Goal: Information Seeking & Learning: Compare options

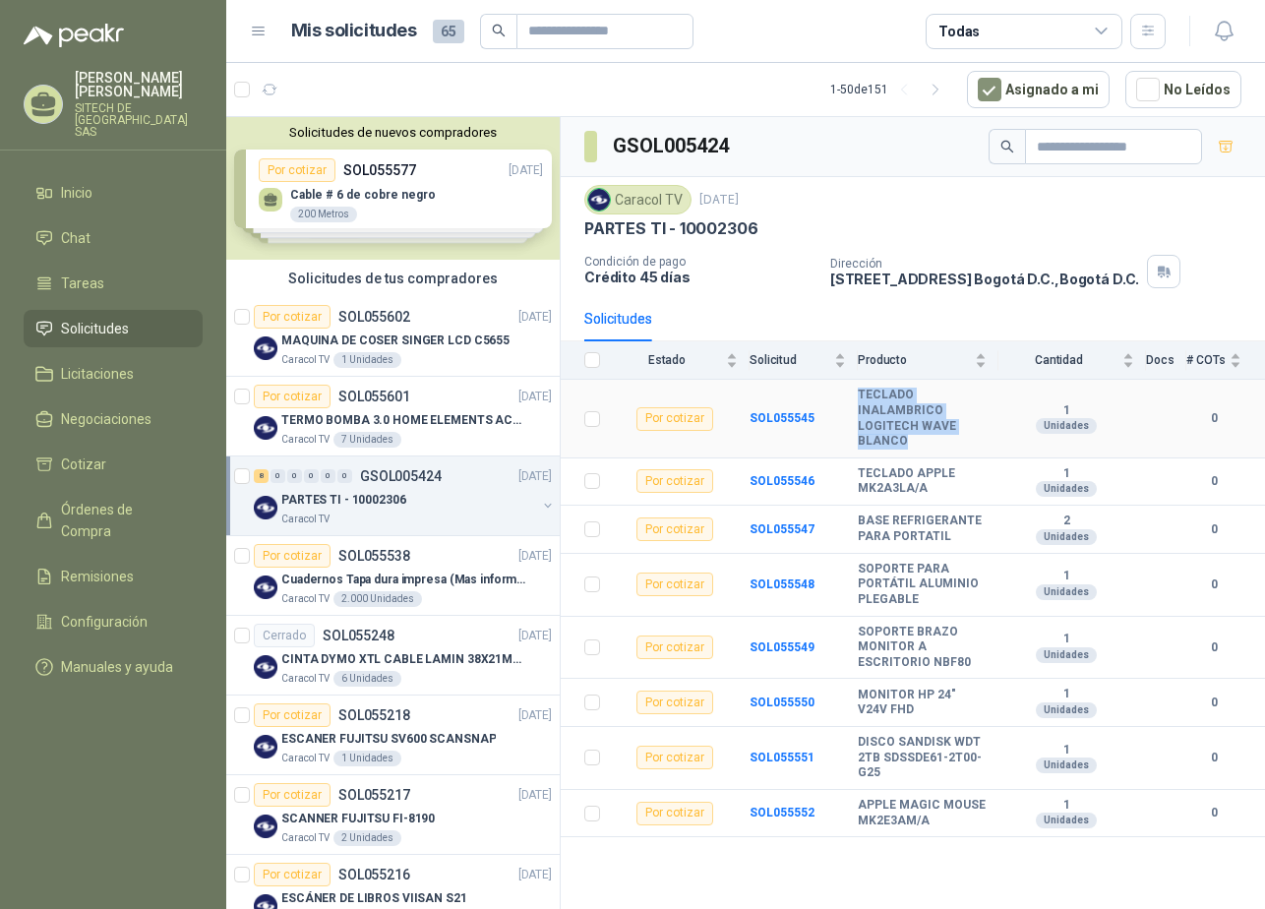
drag, startPoint x: 861, startPoint y: 394, endPoint x: 921, endPoint y: 437, distance: 74.0
click at [921, 437] on b "TECLADO INALAMBRICO LOGITECH WAVE BLANCO" at bounding box center [922, 418] width 129 height 61
copy b "TECLADO INALAMBRICO LOGITECH WAVE BLANCO"
click at [858, 472] on tr "Por cotizar SOL055546 TECLADO APPLE MK2A3LA/A 1 Unidades 0" at bounding box center [913, 483] width 705 height 48
click at [888, 477] on b "TECLADO APPLE MK2A3LA/A" at bounding box center [922, 481] width 129 height 31
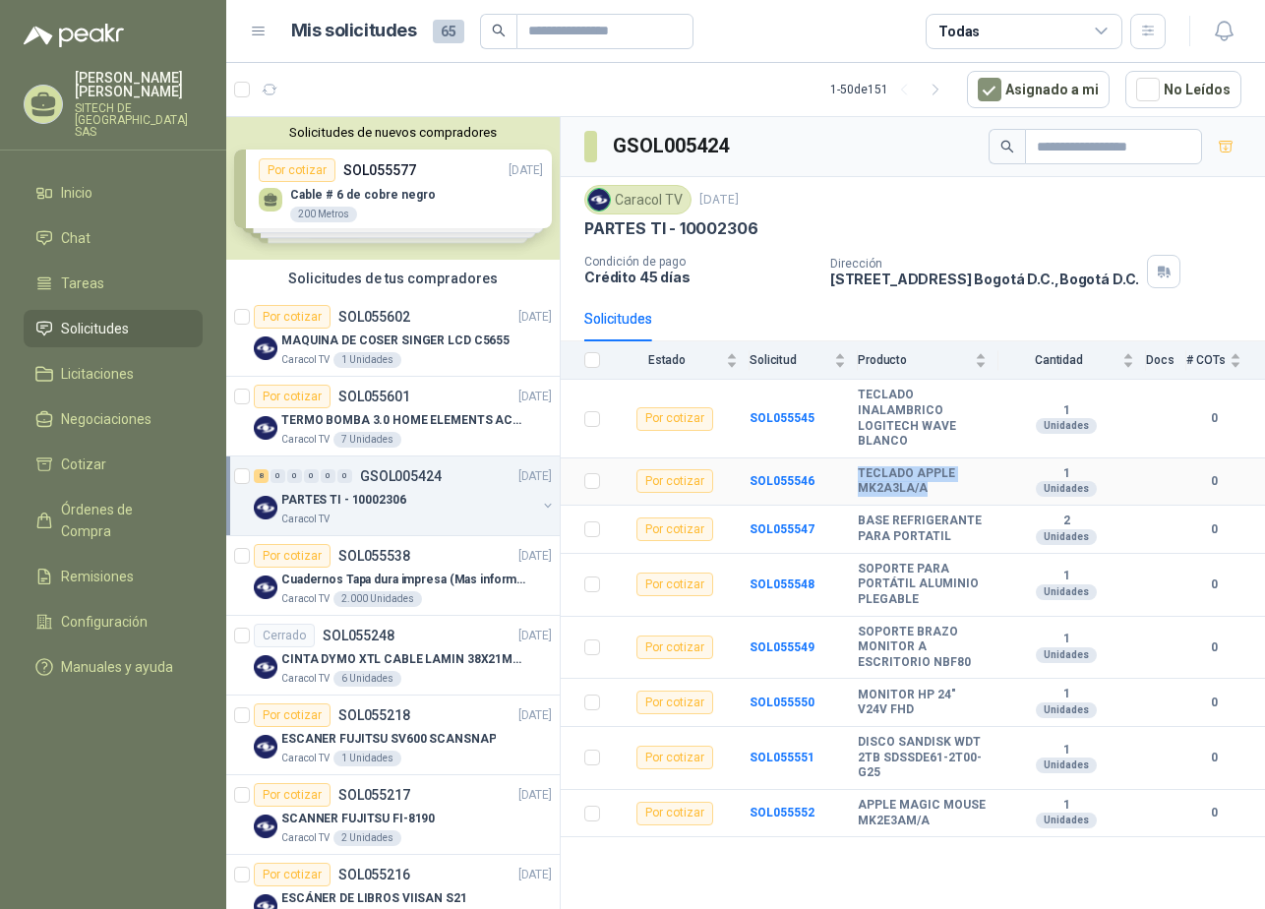
drag, startPoint x: 861, startPoint y: 472, endPoint x: 944, endPoint y: 486, distance: 83.8
click at [944, 486] on b "TECLADO APPLE MK2A3LA/A" at bounding box center [922, 481] width 129 height 31
copy b "TECLADO APPLE MK2A3LA/A"
click at [850, 514] on td "SOL055547" at bounding box center [804, 530] width 108 height 48
drag, startPoint x: 860, startPoint y: 517, endPoint x: 950, endPoint y: 539, distance: 92.4
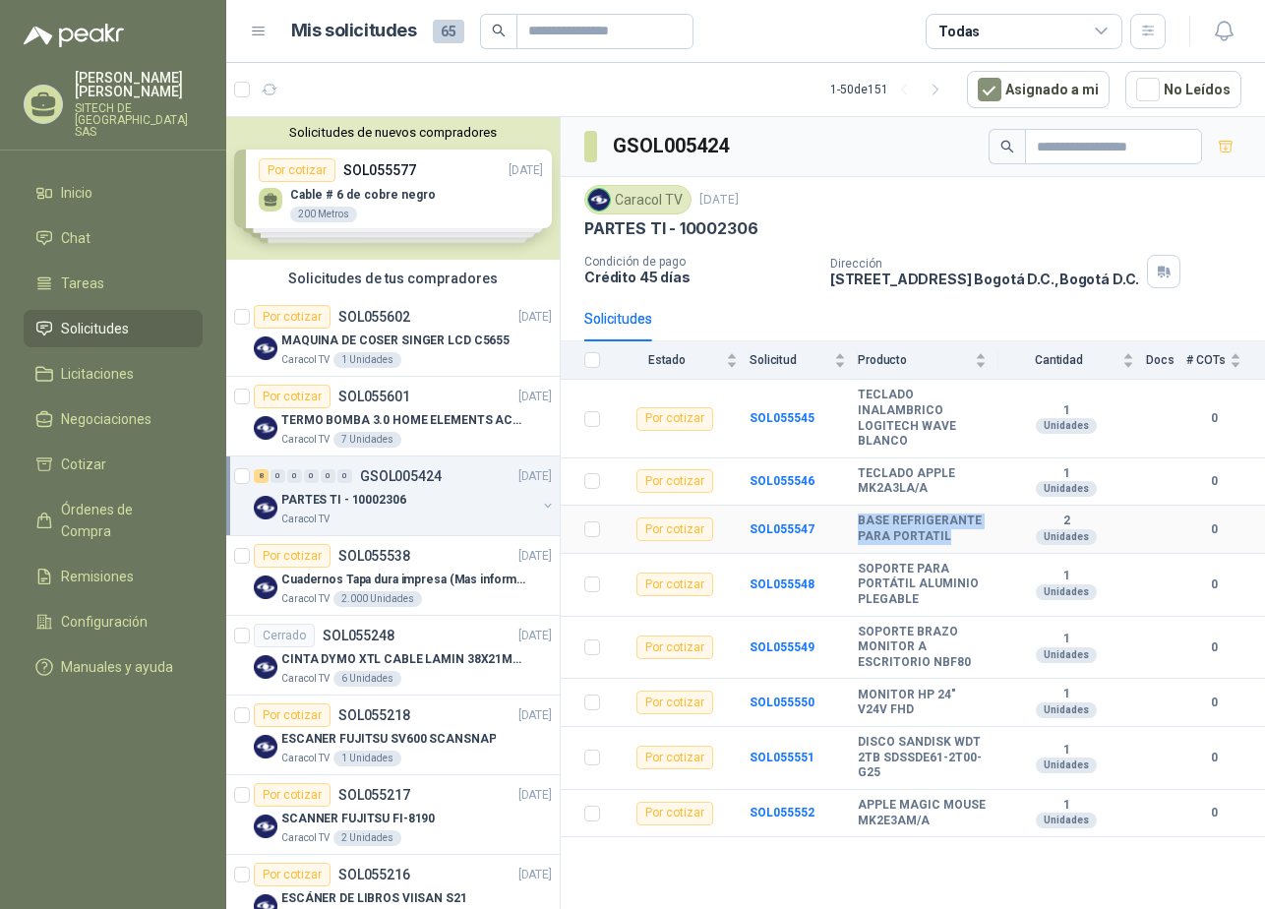
click at [950, 539] on b "BASE REFRIGERANTE PARA PORTATIL" at bounding box center [922, 529] width 129 height 31
copy b "BASE REFRIGERANTE PARA PORTATIL"
click at [875, 559] on td "SOPORTE PARA PORTÁTIL ALUMINIO PLEGABLE" at bounding box center [928, 585] width 141 height 63
drag, startPoint x: 859, startPoint y: 568, endPoint x: 931, endPoint y: 593, distance: 76.3
click at [931, 593] on b "SOPORTE PARA PORTÁTIL ALUMINIO PLEGABLE" at bounding box center [922, 585] width 129 height 46
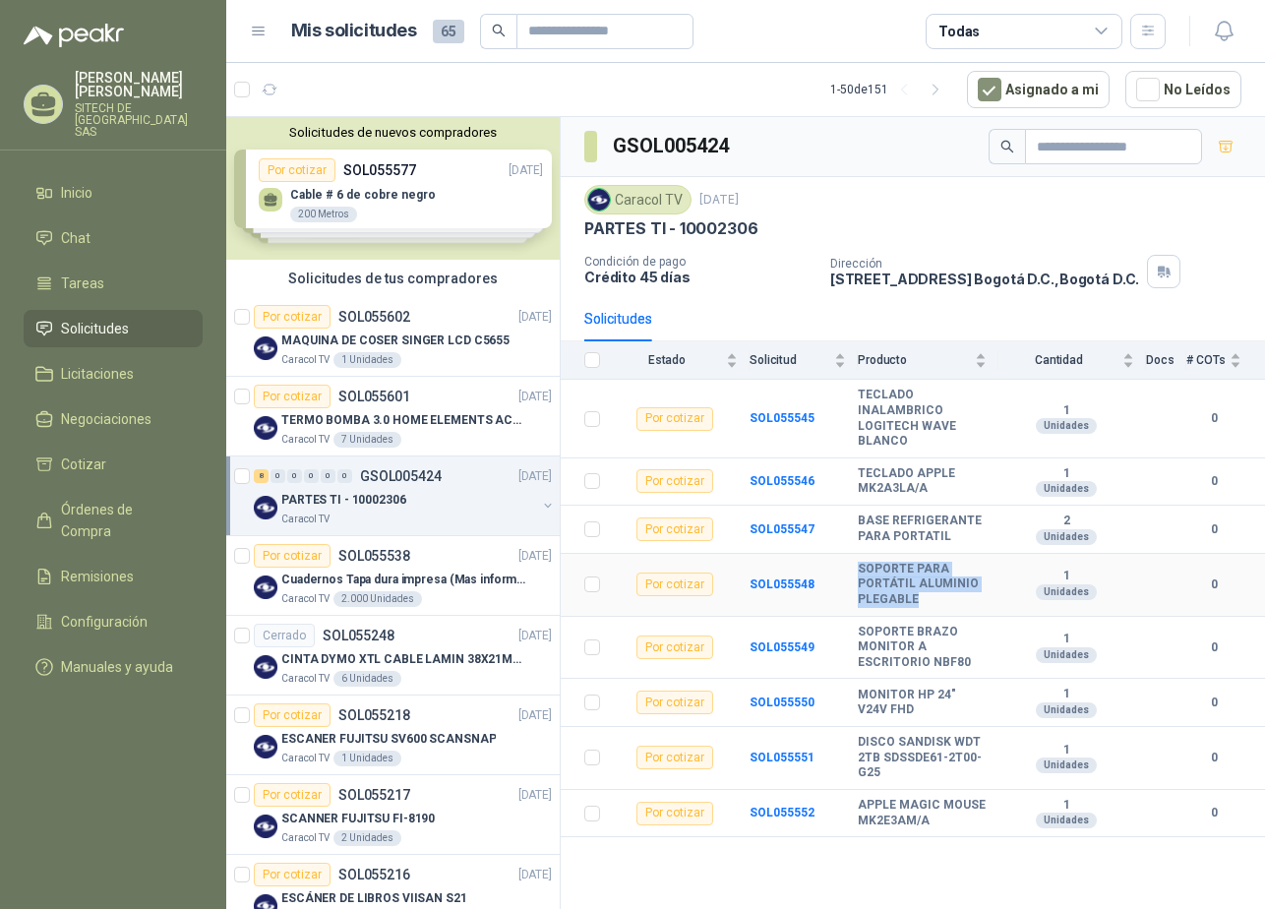
copy b "SOPORTE PARA PORTÁTIL ALUMINIO PLEGABLE"
click at [900, 630] on b "SOPORTE BRAZO MONITOR A ESCRITORIO NBF80" at bounding box center [922, 648] width 129 height 46
drag, startPoint x: 861, startPoint y: 633, endPoint x: 965, endPoint y: 666, distance: 109.5
click at [965, 666] on b "SOPORTE BRAZO MONITOR A ESCRITORIO NBF80" at bounding box center [922, 648] width 129 height 46
copy b "SOPORTE BRAZO MONITOR A ESCRITORIO NBF80"
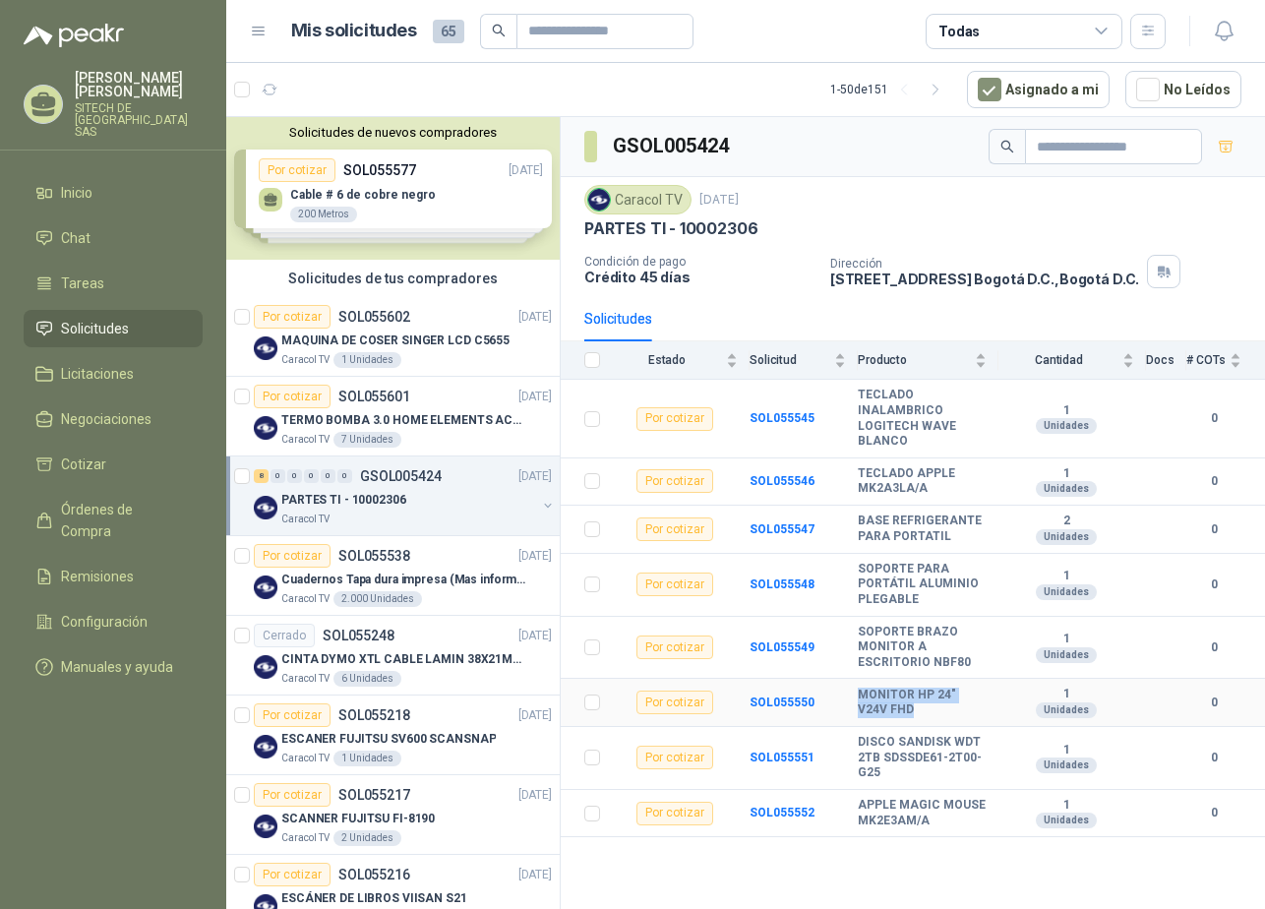
drag, startPoint x: 860, startPoint y: 696, endPoint x: 891, endPoint y: 709, distance: 34.4
click at [891, 709] on b "MONITOR HP 24" V24V FHD" at bounding box center [922, 703] width 129 height 31
copy b "MONITOR HP 24" V24V FHD"
click at [858, 703] on b "MONITOR HP 24" V24V FHD" at bounding box center [922, 703] width 129 height 31
drag, startPoint x: 863, startPoint y: 696, endPoint x: 898, endPoint y: 704, distance: 36.3
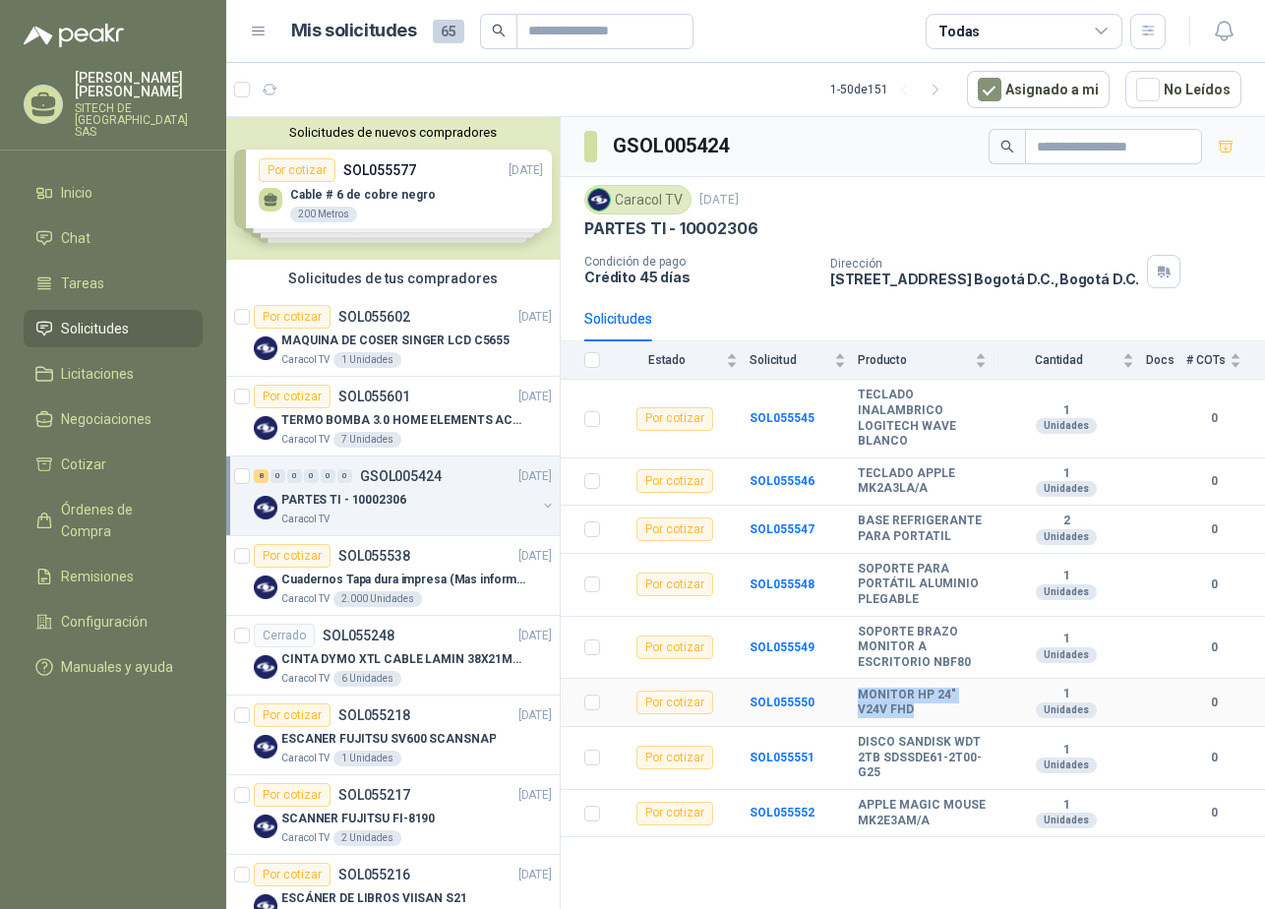
click at [898, 704] on b "MONITOR HP 24" V24V FHD" at bounding box center [922, 703] width 129 height 31
copy b "MONITOR HP 24" V24V FHD"
drag, startPoint x: 858, startPoint y: 742, endPoint x: 879, endPoint y: 787, distance: 49.8
click at [879, 787] on td "DISCO SANDISK WDT 2TB SDSSDE61-2T00-G25" at bounding box center [928, 758] width 141 height 63
copy b "DISCO SANDISK WDT 2TB SDSSDE61-2T00-G25"
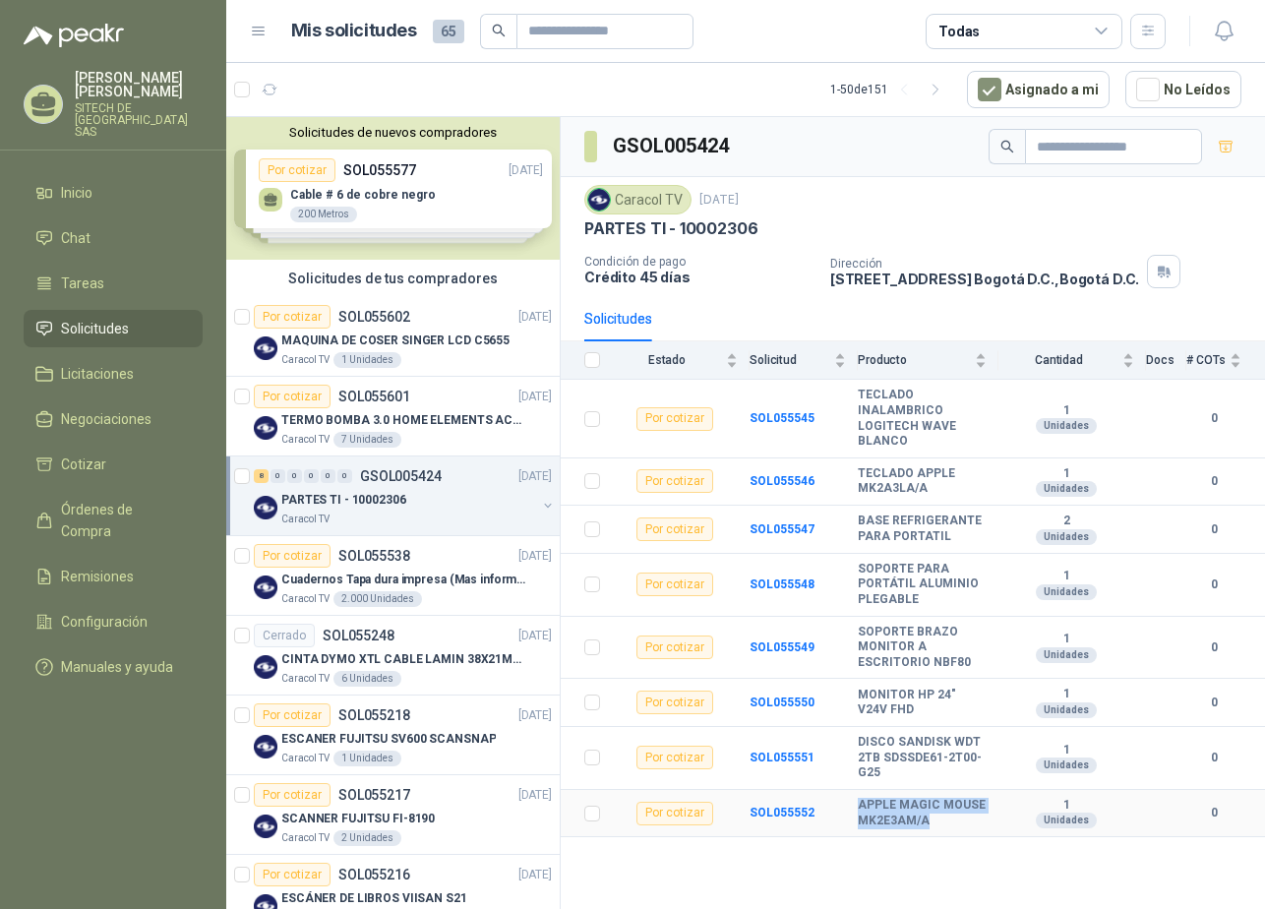
drag, startPoint x: 862, startPoint y: 801, endPoint x: 945, endPoint y: 814, distance: 83.6
click at [945, 814] on b "APPLE MAGIC MOUSE MK2E3AM/A" at bounding box center [922, 813] width 129 height 31
copy b "APPLE MAGIC MOUSE MK2E3AM/A"
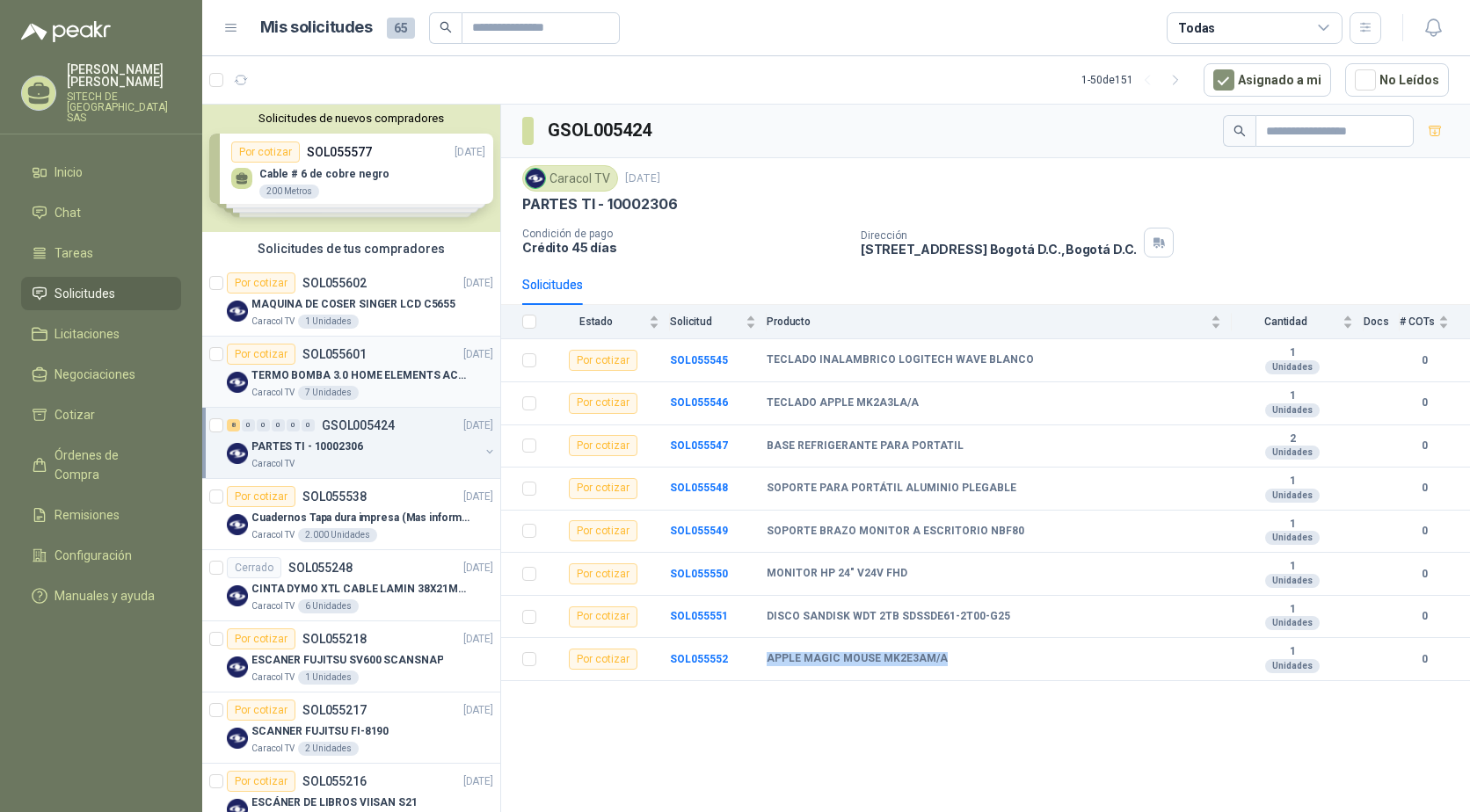
click at [326, 358] on p "SOL055601" at bounding box center [334, 355] width 64 height 13
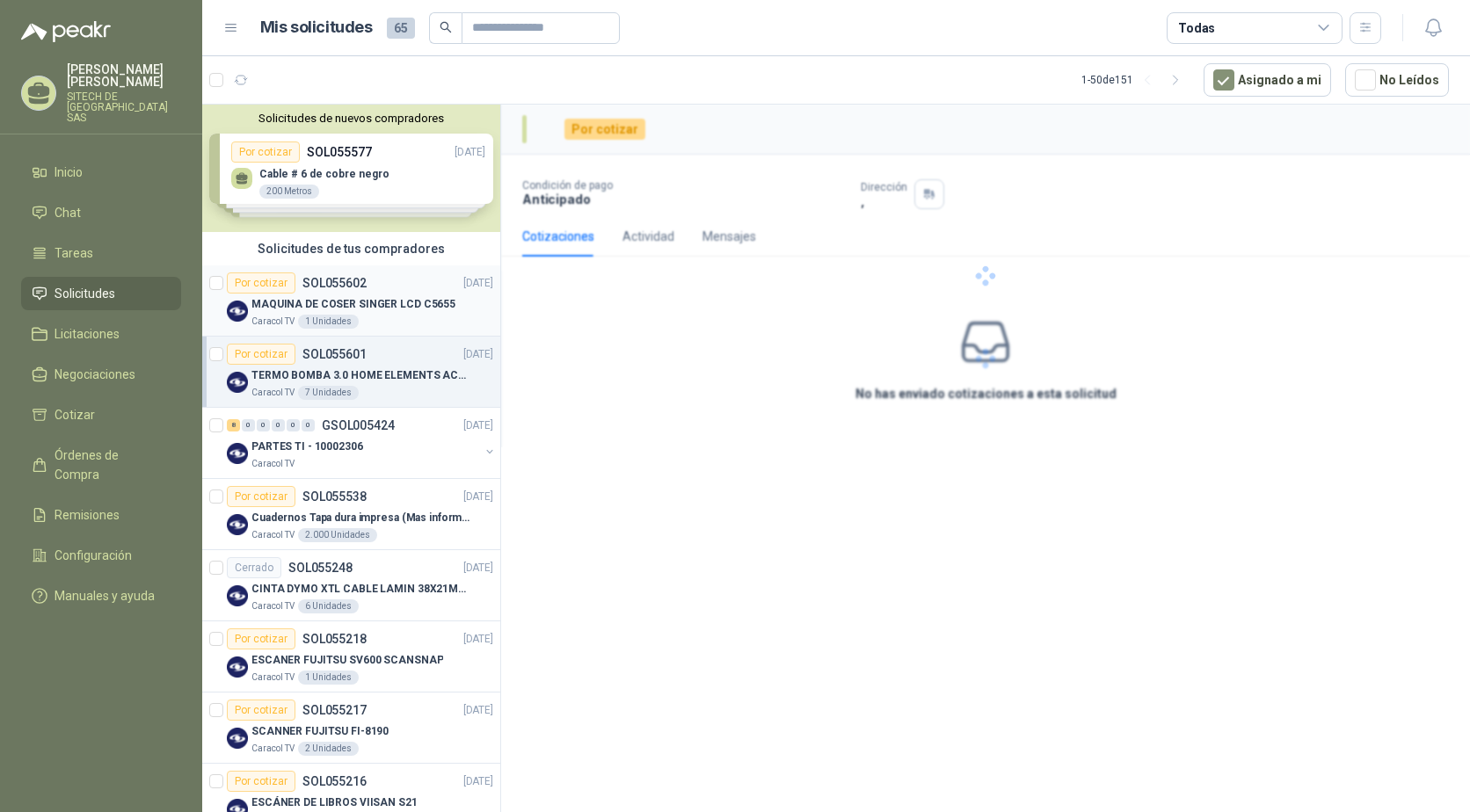
click at [331, 294] on div "MAQUINA DE COSER SINGER LCD C5655" at bounding box center [372, 305] width 242 height 21
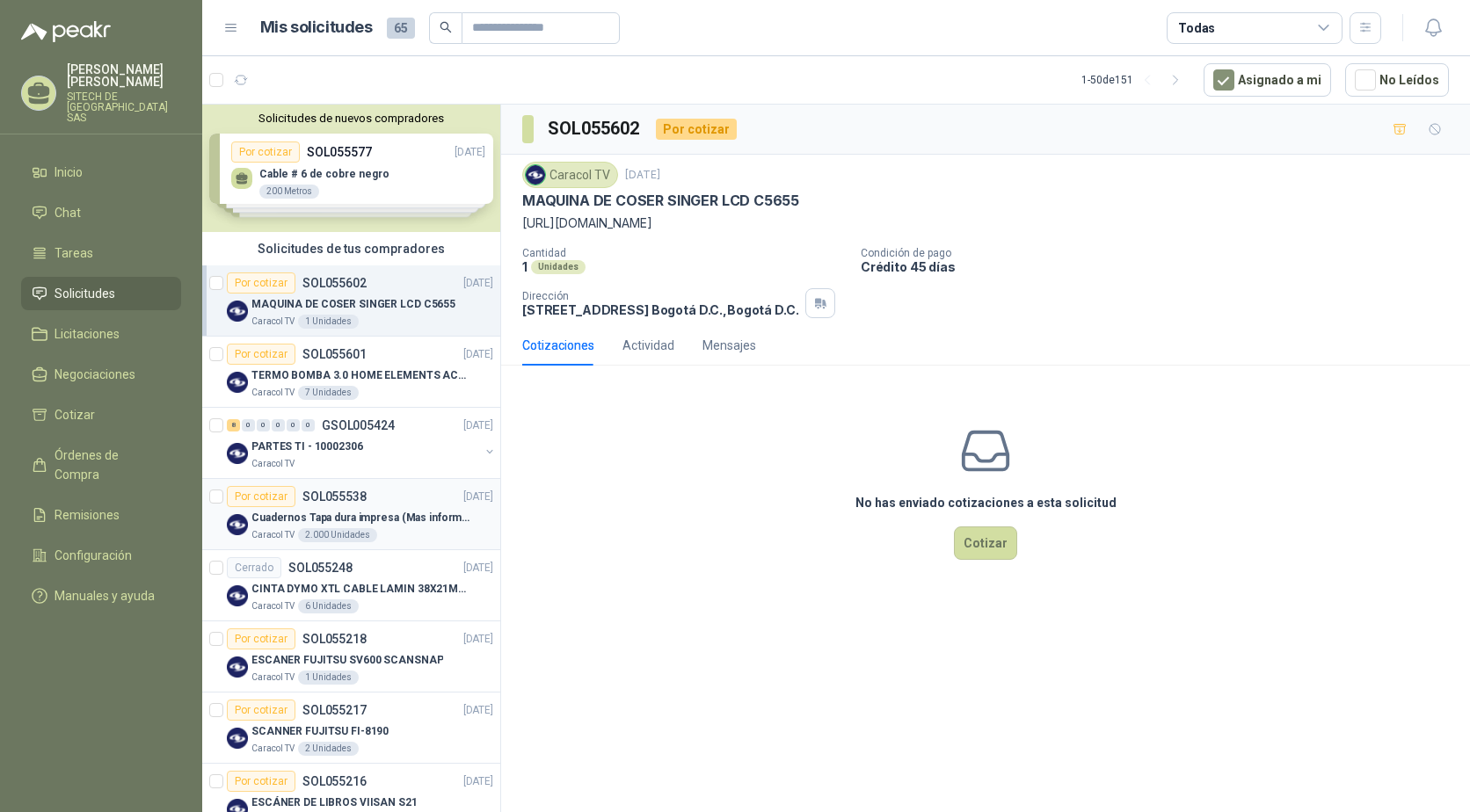
click at [295, 513] on p "Cuadernos Tapa dura impresa (Mas informacion en el adjunto)" at bounding box center [360, 518] width 219 height 17
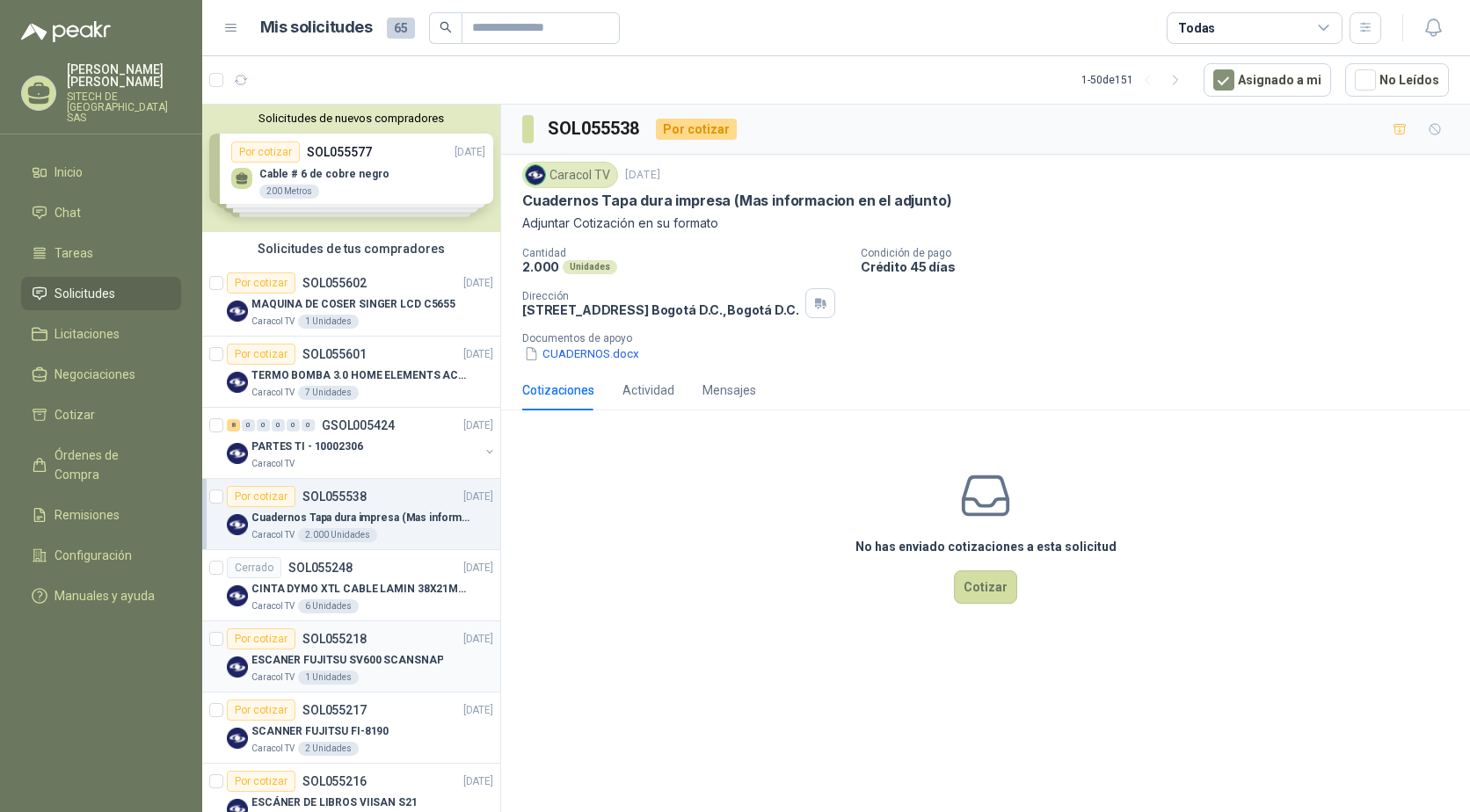
click at [306, 659] on p "ESCANER FUJITSU SV600 SCANSNAP" at bounding box center [347, 660] width 192 height 17
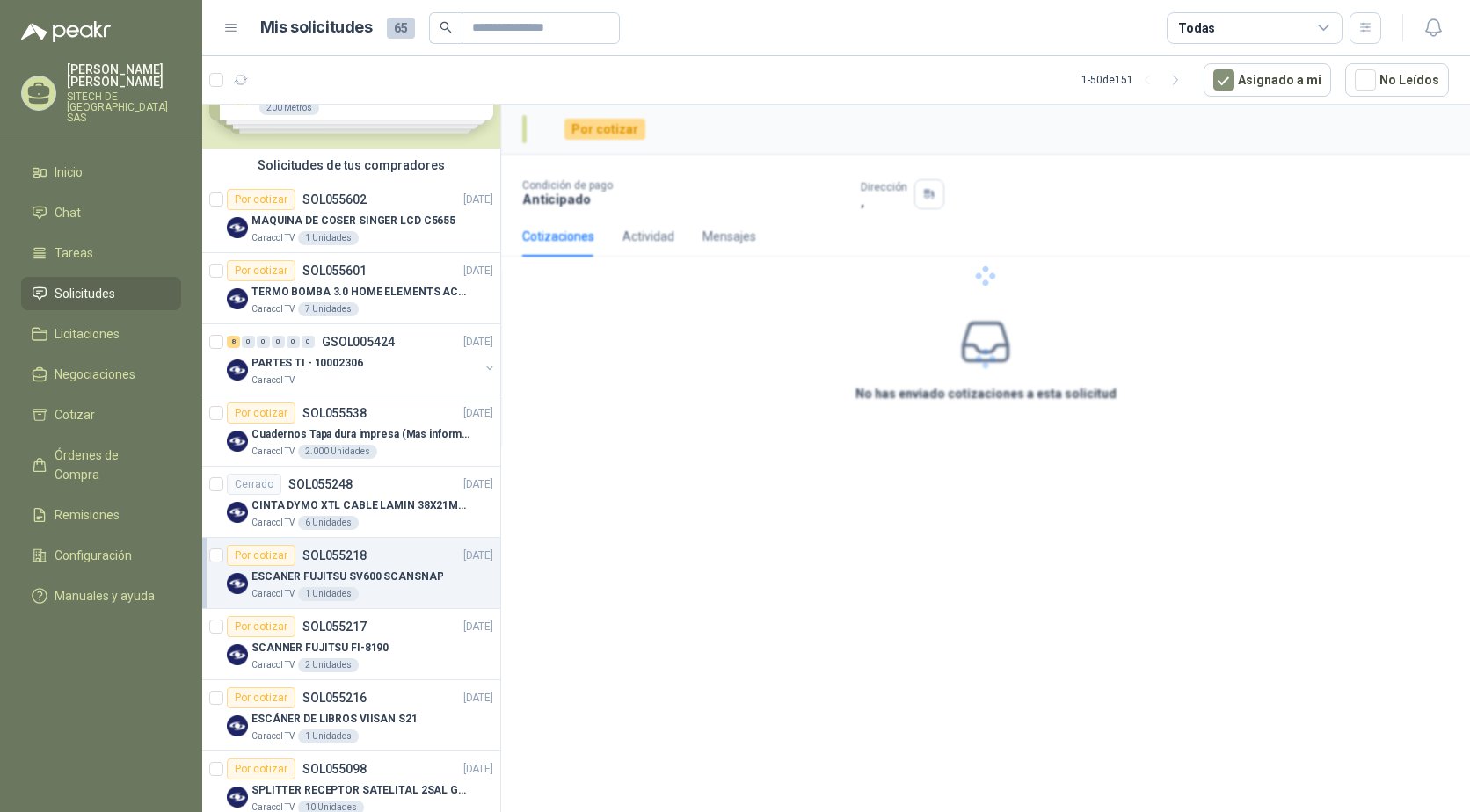
scroll to position [88, 0]
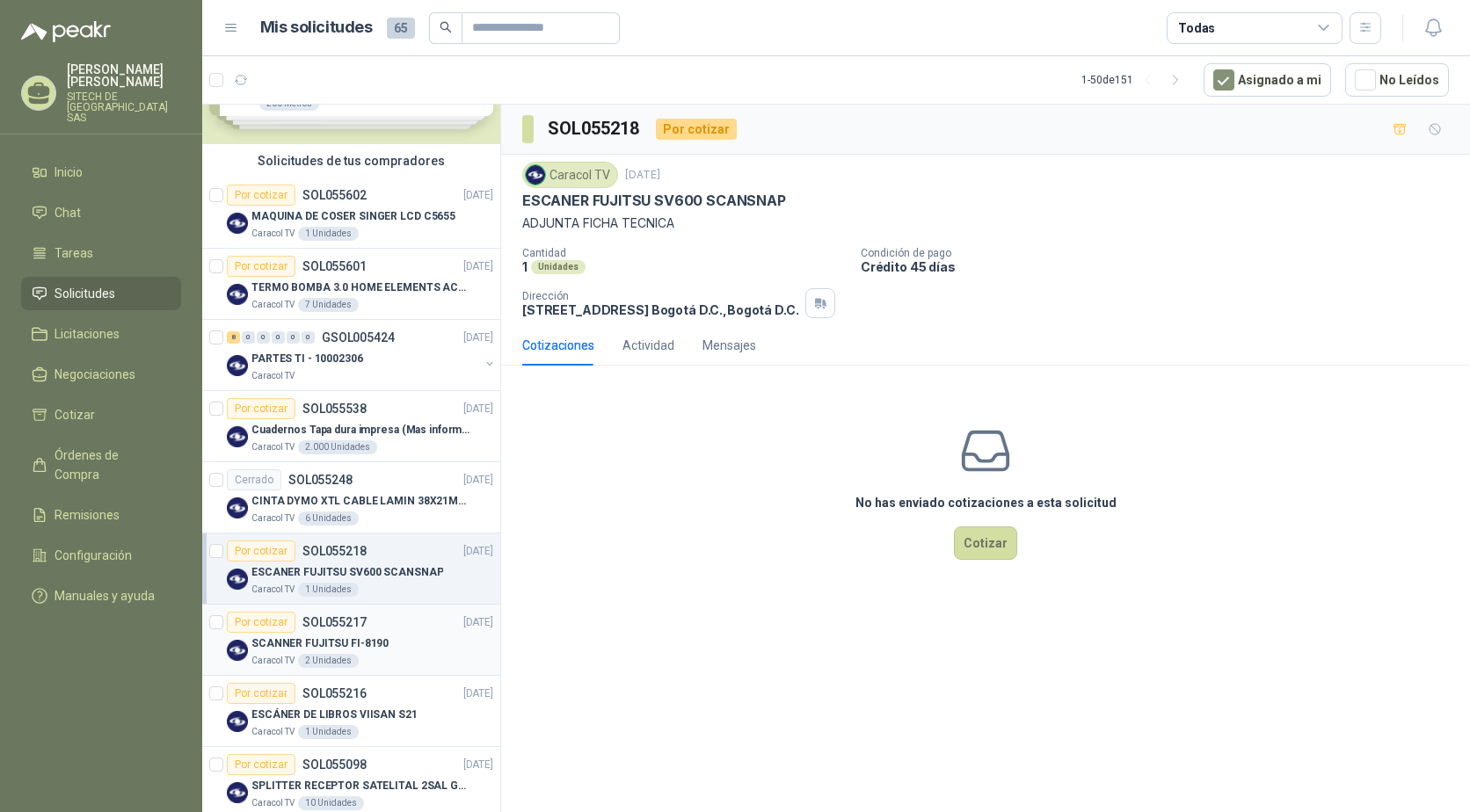
click at [298, 635] on p "SCANNER FUJITSU FI-8190" at bounding box center [320, 643] width 138 height 17
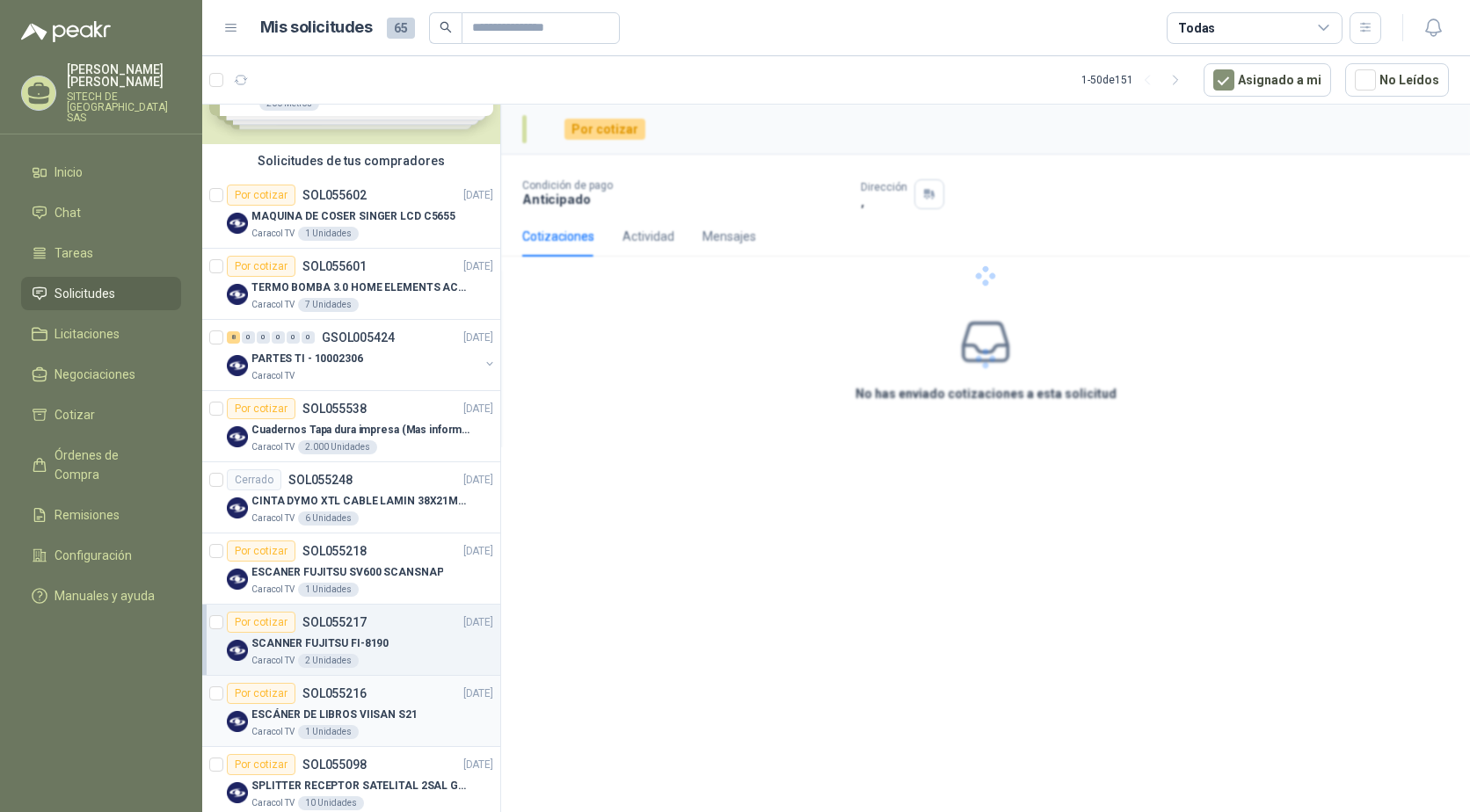
scroll to position [264, 0]
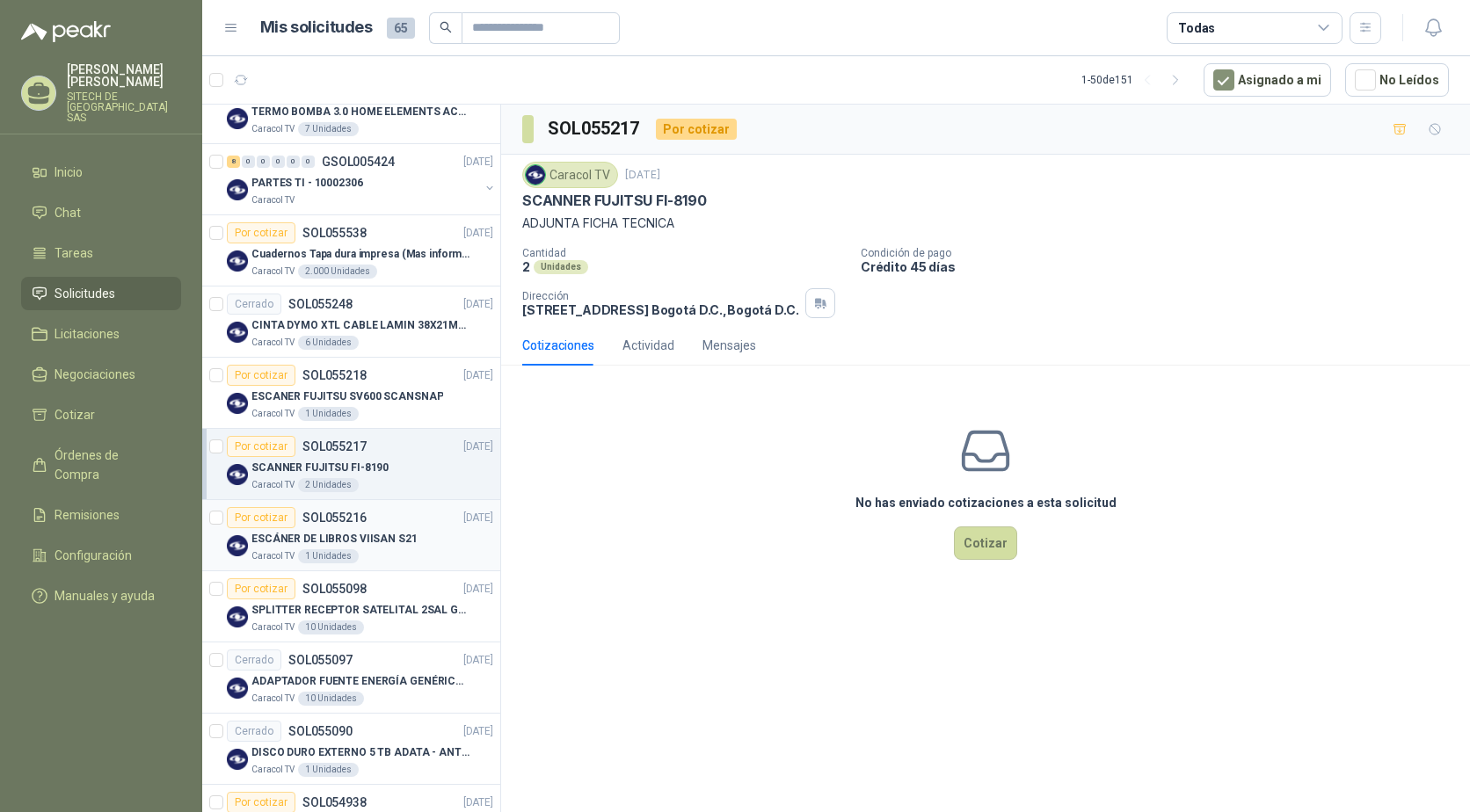
click at [293, 539] on p "ESCÁNER DE LIBROS VIISAN S21" at bounding box center [334, 539] width 166 height 17
click at [292, 612] on p "SPLITTER RECEPTOR SATELITAL 2SAL GT-SP21" at bounding box center [360, 610] width 219 height 17
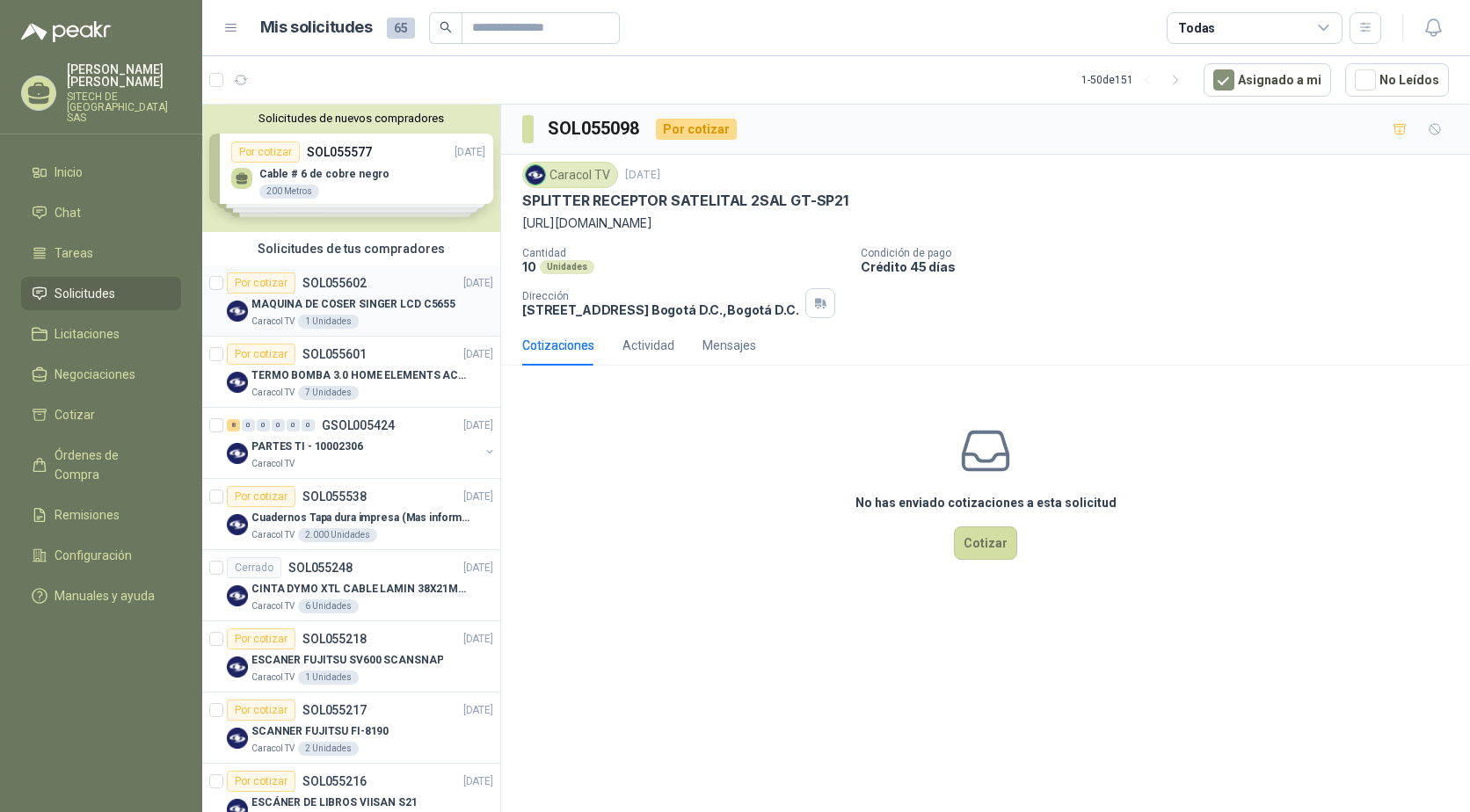
click at [290, 297] on p "MAQUINA DE COSER SINGER LCD C5655" at bounding box center [353, 305] width 204 height 17
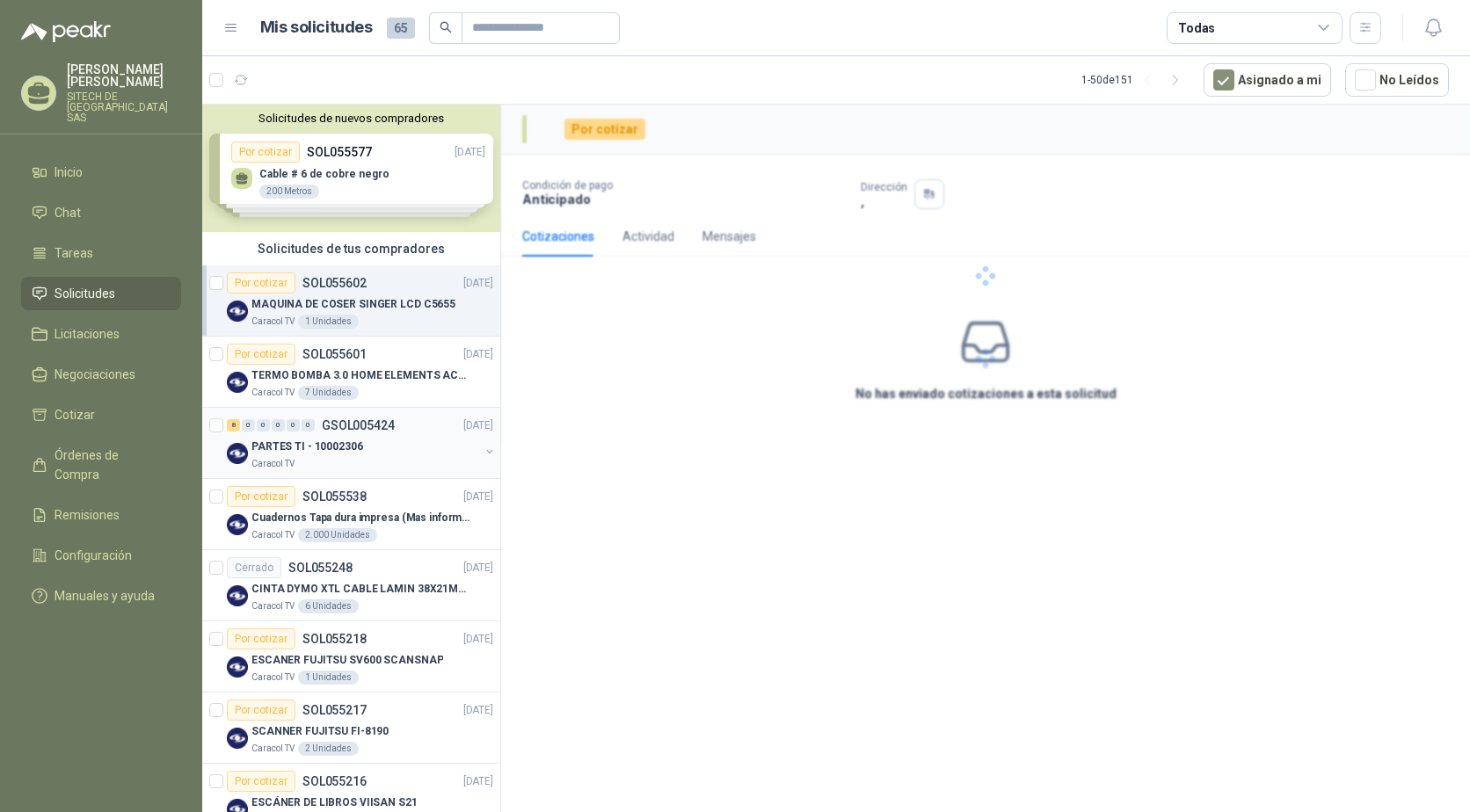
click at [312, 435] on div "8 0 0 0 0 0 GSOL005424 [DATE]" at bounding box center [362, 425] width 270 height 21
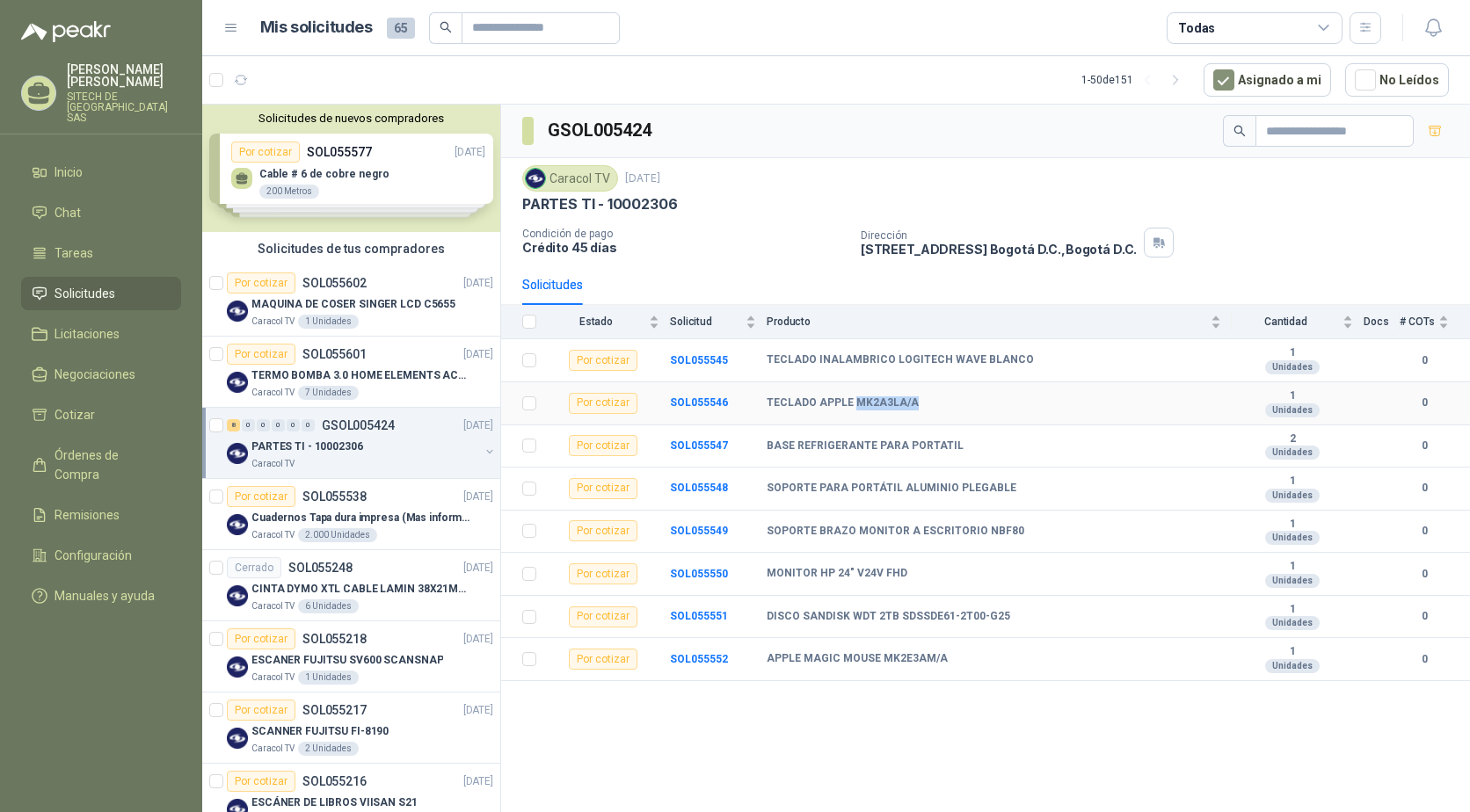
drag, startPoint x: 851, startPoint y: 401, endPoint x: 909, endPoint y: 403, distance: 58.0
click at [909, 403] on b "TECLADO APPLE MK2A3LA/A" at bounding box center [843, 404] width 152 height 14
copy b "MK2A3LA/A"
click at [783, 573] on b "MONITOR HP 24" V24V FHD" at bounding box center [836, 574] width 140 height 14
drag, startPoint x: 772, startPoint y: 573, endPoint x: 889, endPoint y: 570, distance: 117.0
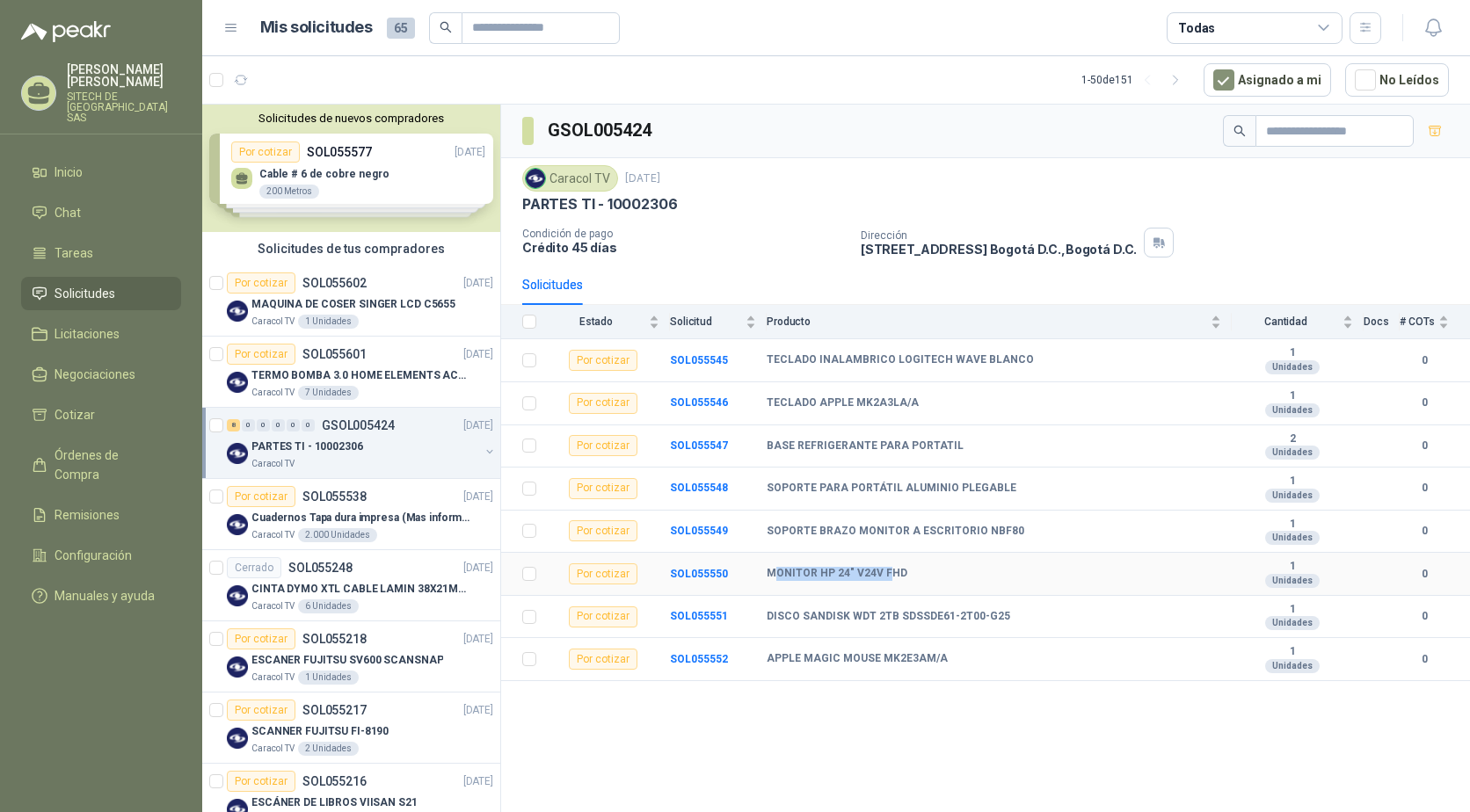
click at [889, 570] on b "MONITOR HP 24" V24V FHD" at bounding box center [836, 574] width 140 height 14
drag, startPoint x: 889, startPoint y: 570, endPoint x: 896, endPoint y: 577, distance: 9.9
click at [896, 577] on b "MONITOR HP 24" V24V FHD" at bounding box center [836, 574] width 140 height 14
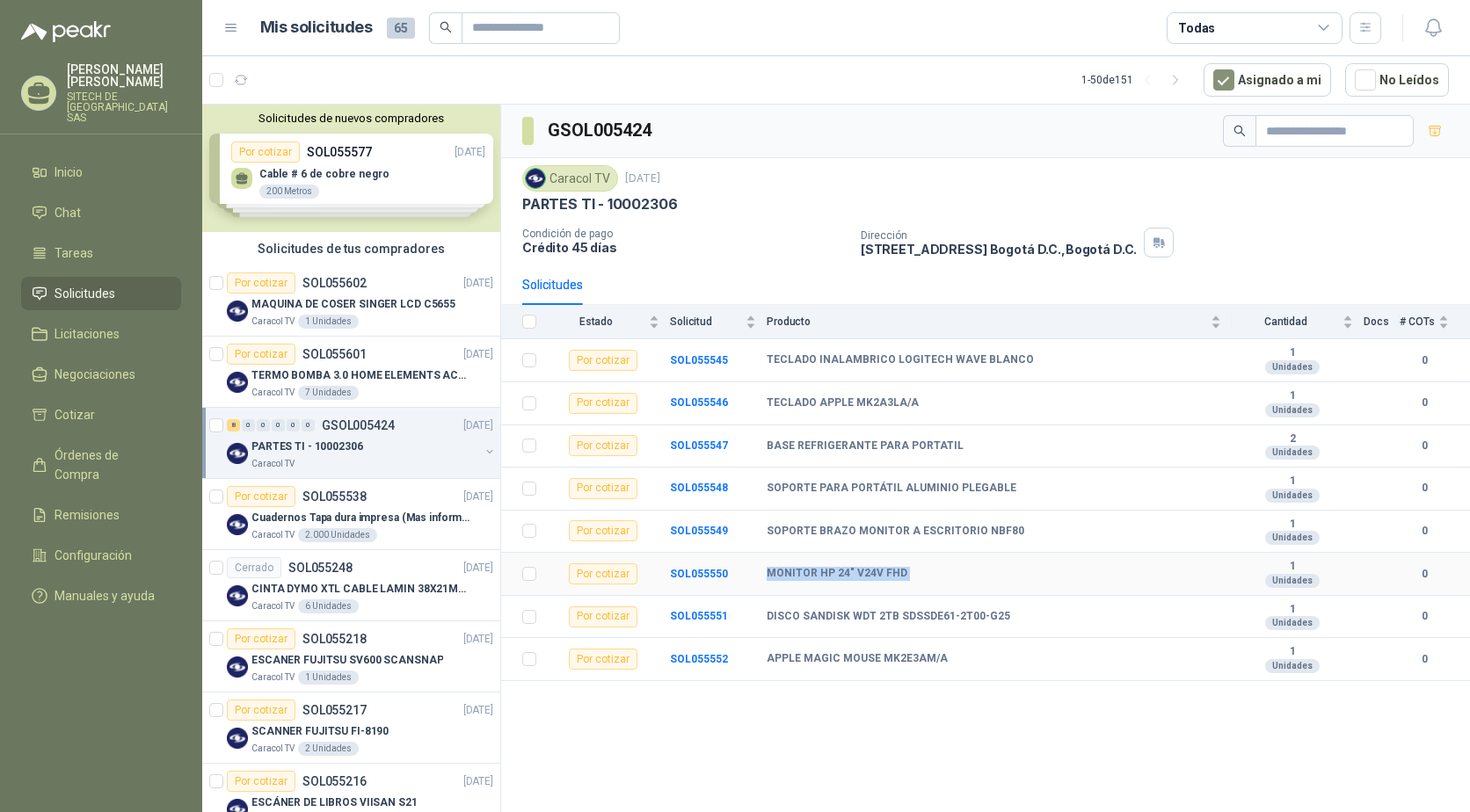
click at [777, 570] on b "MONITOR HP 24" V24V FHD" at bounding box center [836, 574] width 140 height 14
drag, startPoint x: 767, startPoint y: 573, endPoint x: 905, endPoint y: 576, distance: 138.0
click at [905, 576] on div "MONITOR HP 24" V24V FHD" at bounding box center [994, 574] width 455 height 14
drag, startPoint x: 808, startPoint y: 395, endPoint x: 819, endPoint y: 399, distance: 11.7
click at [808, 395] on td "TECLADO APPLE MK2A3LA/A" at bounding box center [999, 404] width 466 height 43
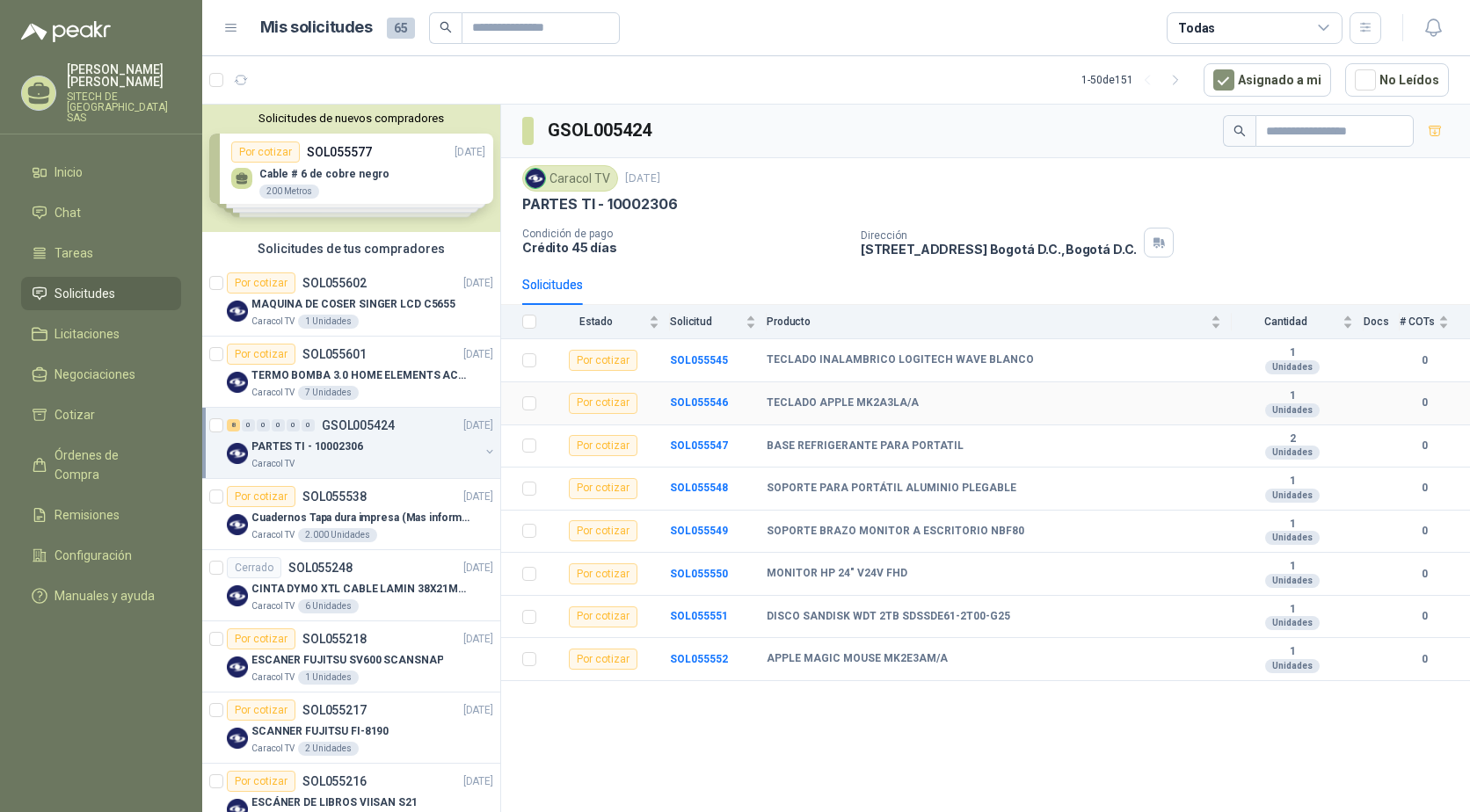
click at [827, 400] on b "TECLADO APPLE MK2A3LA/A" at bounding box center [843, 404] width 152 height 14
click at [801, 617] on b "DISCO SANDISK WDT 2TB SDSSDE61-2T00-G25" at bounding box center [888, 617] width 244 height 14
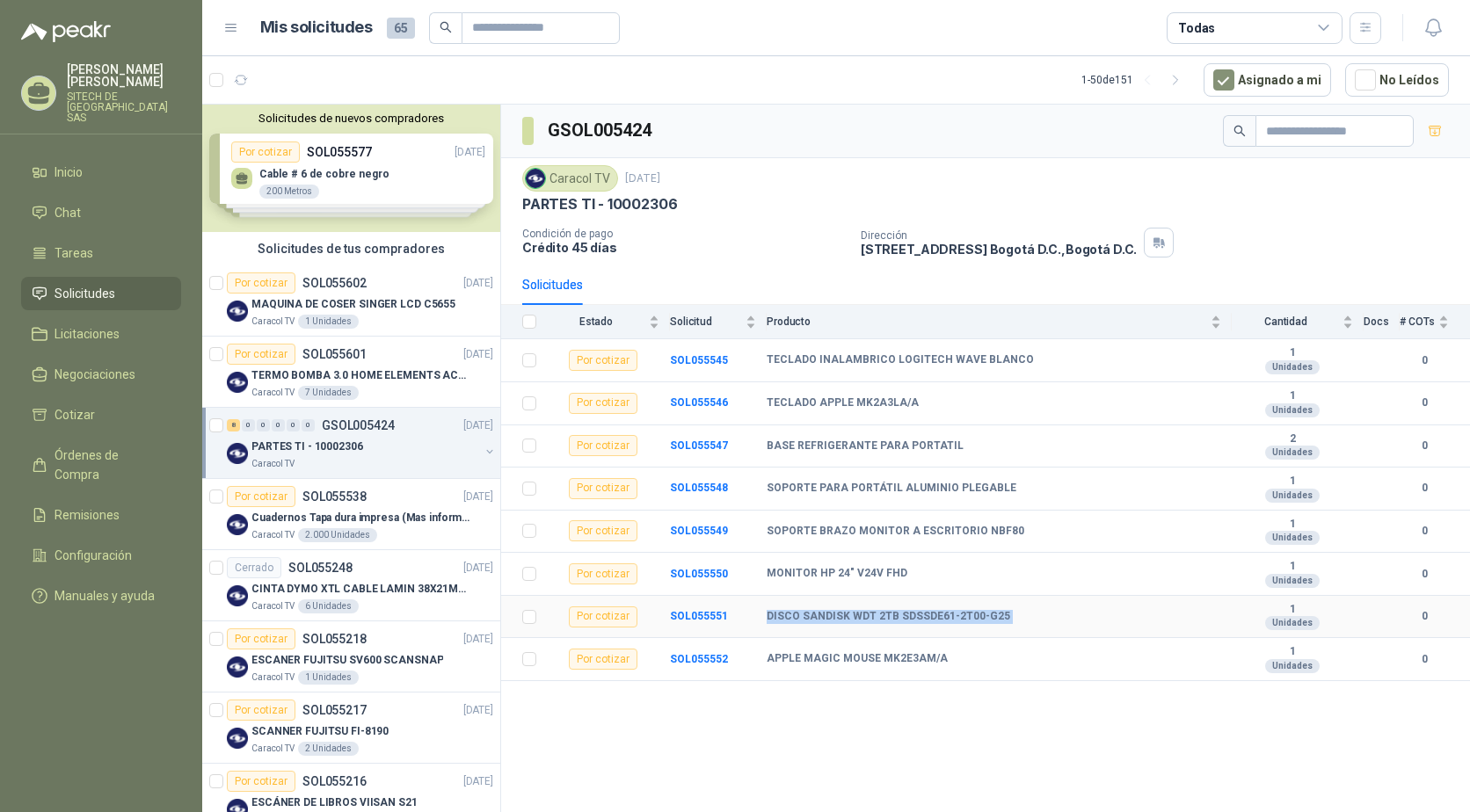
click at [801, 617] on b "DISCO SANDISK WDT 2TB SDSSDE61-2T00-G25" at bounding box center [888, 617] width 244 height 14
click at [840, 399] on b "TECLADO APPLE MK2A3LA/A" at bounding box center [843, 404] width 152 height 14
click at [804, 661] on b "APPLE MAGIC MOUSE MK2E3AM/A" at bounding box center [857, 659] width 181 height 14
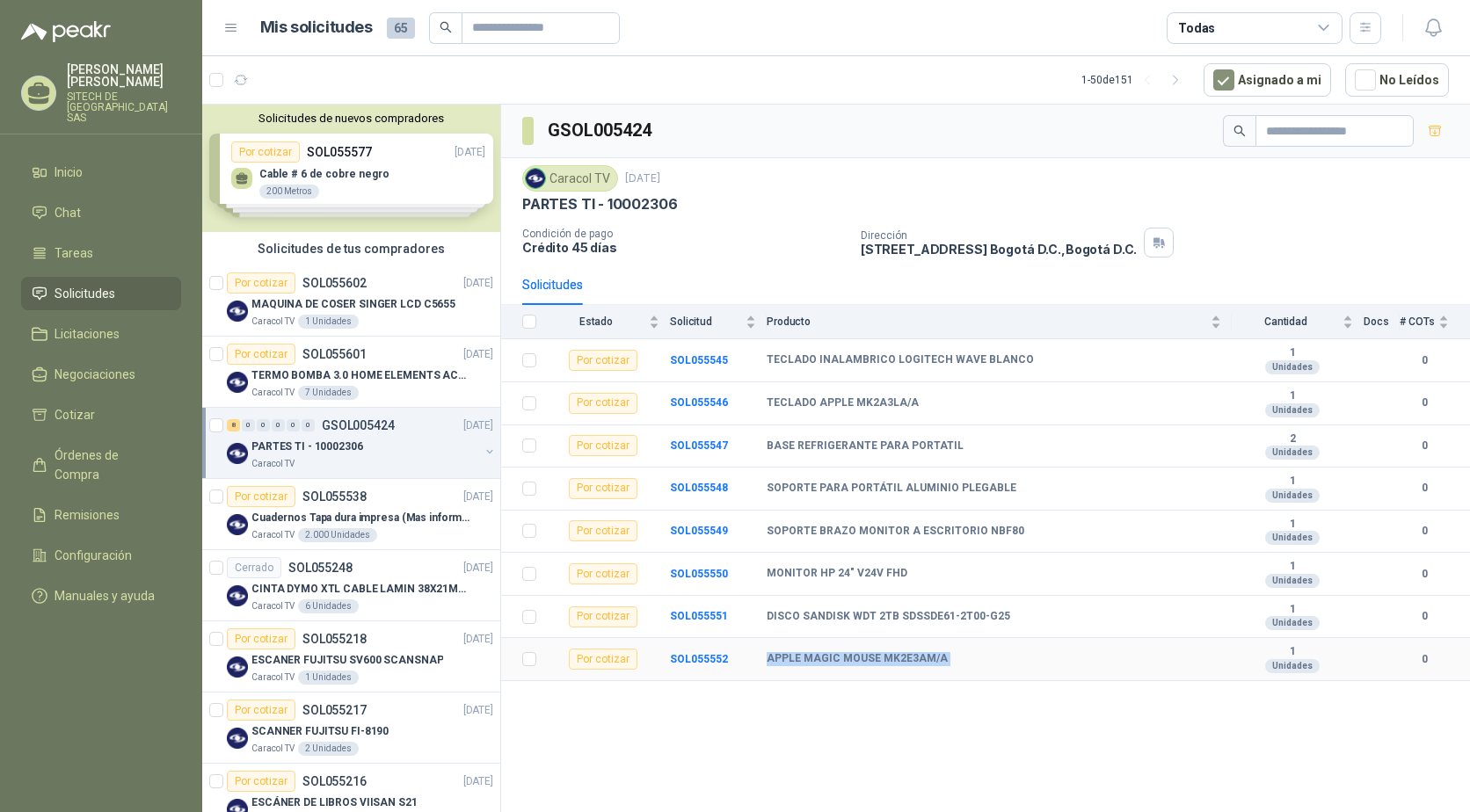
click at [804, 661] on b "APPLE MAGIC MOUSE MK2E3AM/A" at bounding box center [857, 659] width 181 height 14
click at [821, 573] on b "MONITOR HP 24" V24V FHD" at bounding box center [836, 574] width 140 height 14
drag, startPoint x: 821, startPoint y: 573, endPoint x: 807, endPoint y: 652, distance: 80.2
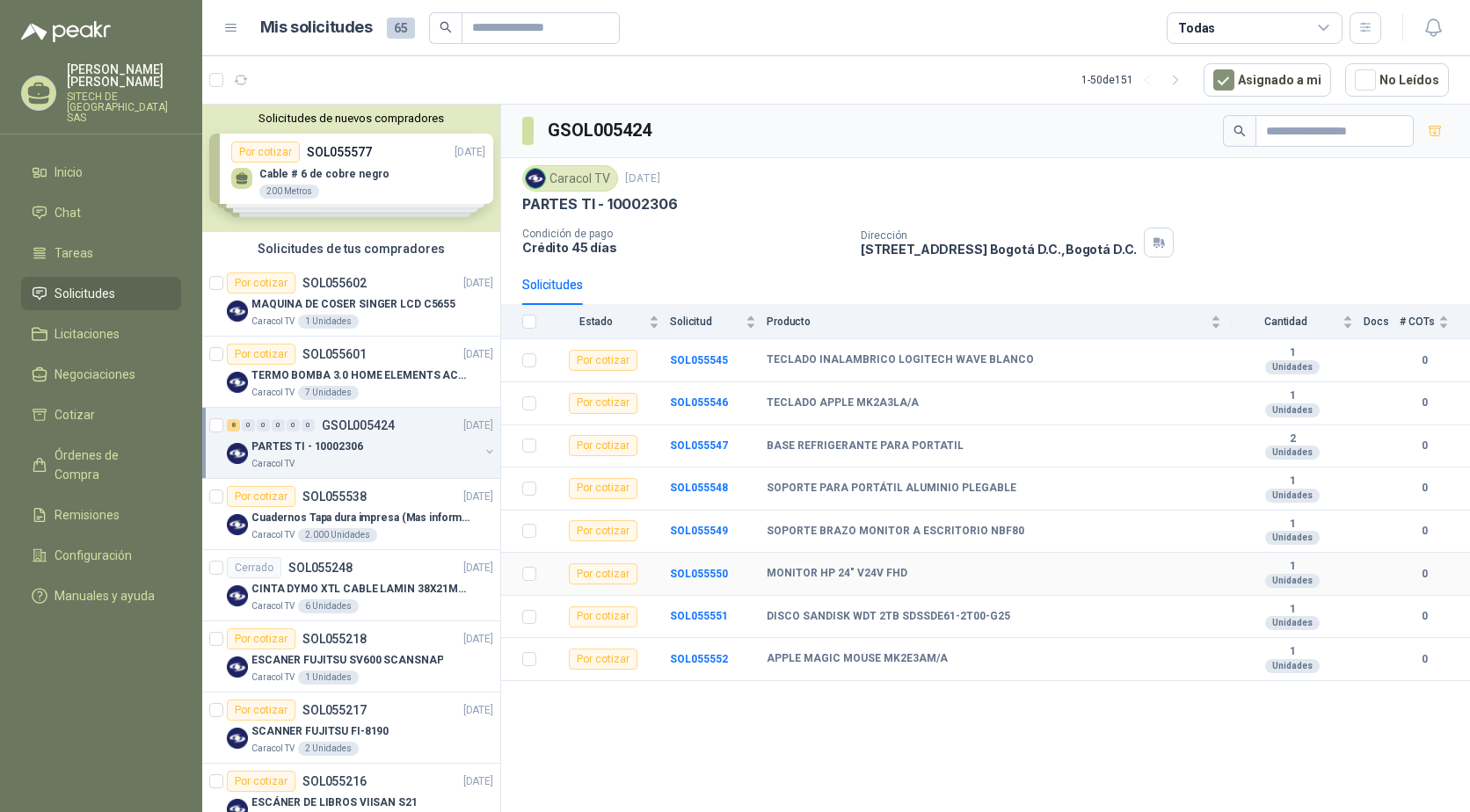
click at [807, 652] on b "APPLE MAGIC MOUSE MK2E3AM/A" at bounding box center [857, 659] width 181 height 14
